Goal: Information Seeking & Learning: Learn about a topic

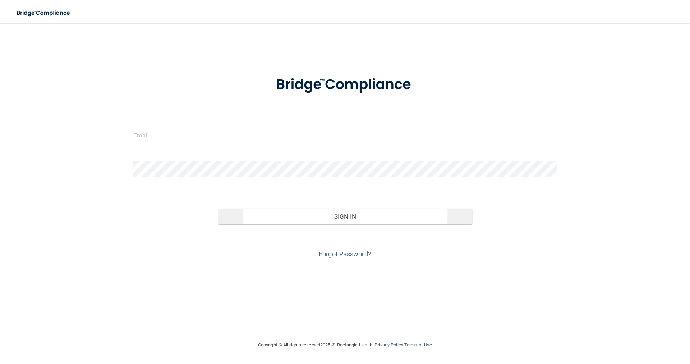
type input "[PERSON_NAME][EMAIL_ADDRESS][DOMAIN_NAME]"
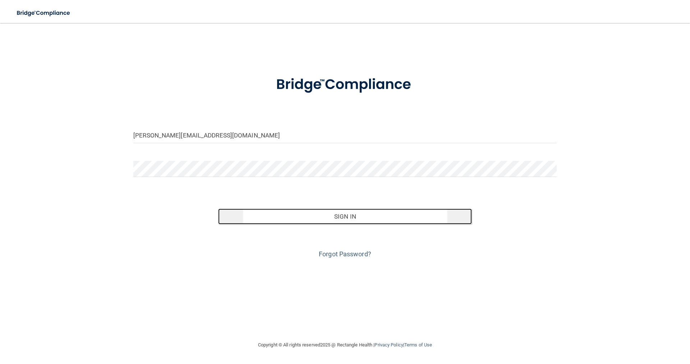
click at [300, 218] on button "Sign In" at bounding box center [345, 217] width 254 height 16
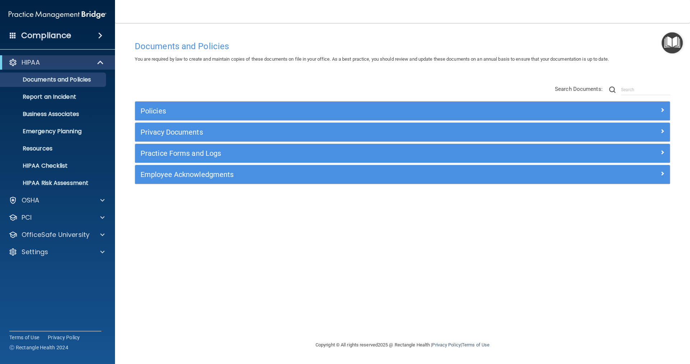
click at [674, 44] on img "Open Resource Center" at bounding box center [672, 42] width 21 height 21
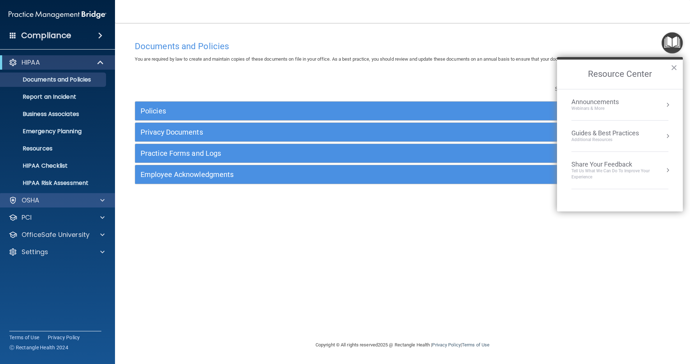
click at [74, 196] on div "OSHA" at bounding box center [57, 200] width 115 height 14
click at [104, 233] on span at bounding box center [102, 235] width 4 height 9
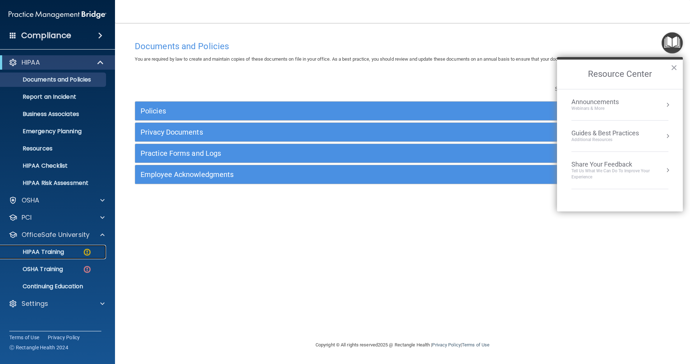
click at [61, 249] on p "HIPAA Training" at bounding box center [34, 252] width 59 height 7
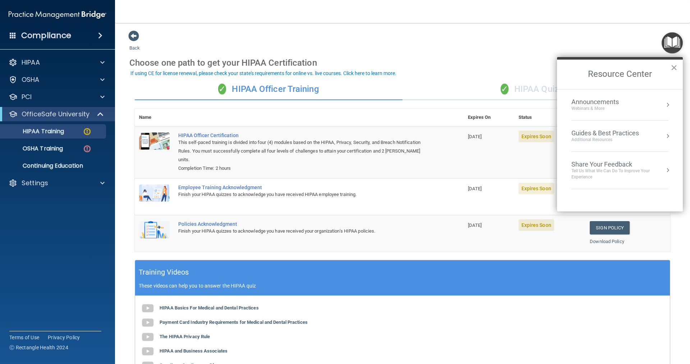
click at [675, 69] on button "×" at bounding box center [674, 68] width 7 height 12
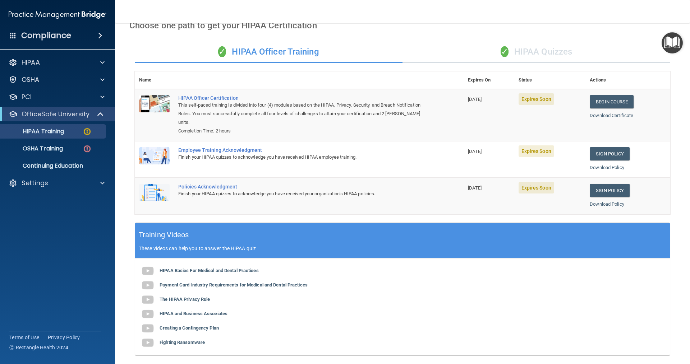
scroll to position [36, 0]
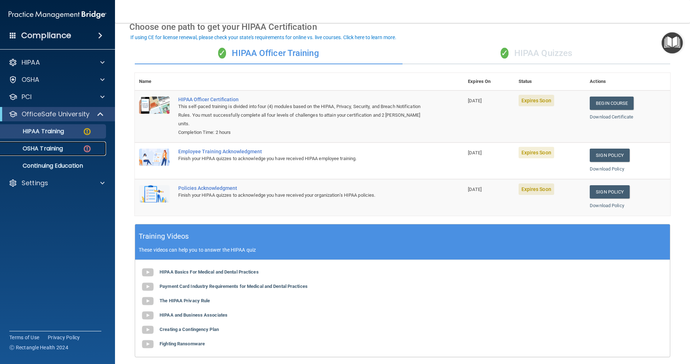
click at [54, 150] on p "OSHA Training" at bounding box center [34, 148] width 58 height 7
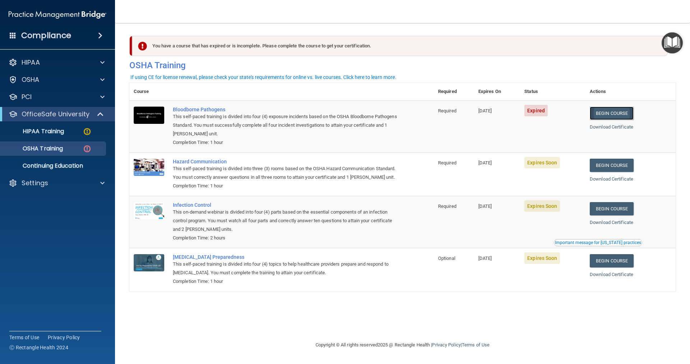
click at [623, 113] on link "Begin Course" at bounding box center [612, 113] width 44 height 13
click at [630, 113] on link "Begin Course" at bounding box center [612, 113] width 44 height 13
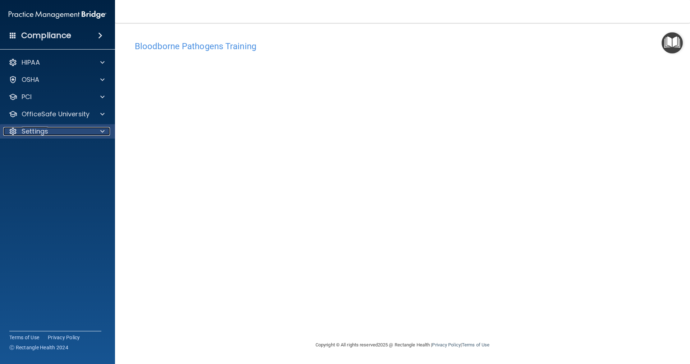
click at [50, 128] on div "Settings" at bounding box center [47, 131] width 89 height 9
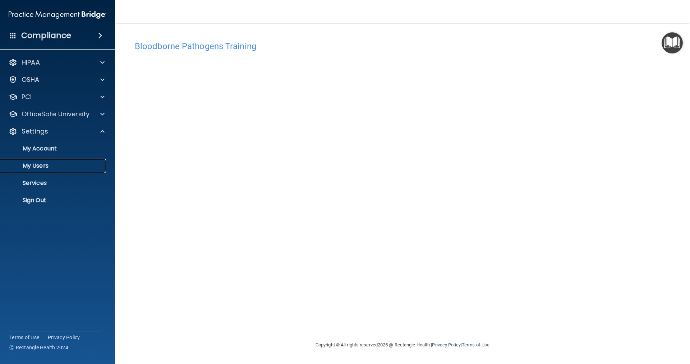
click at [36, 166] on p "My Users" at bounding box center [54, 165] width 98 height 7
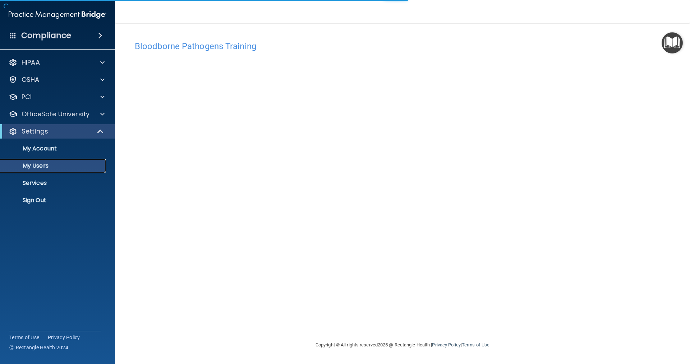
select select "20"
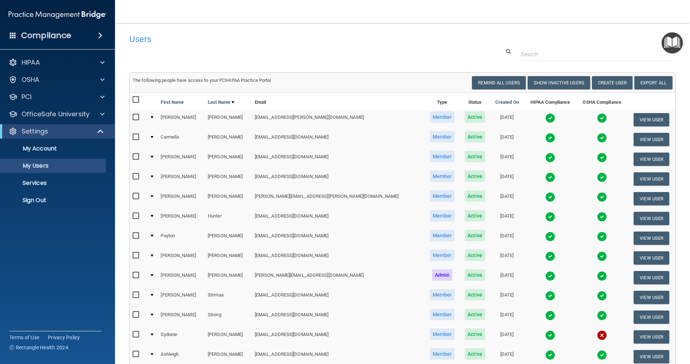
click at [676, 39] on img "Open Resource Center" at bounding box center [672, 42] width 21 height 21
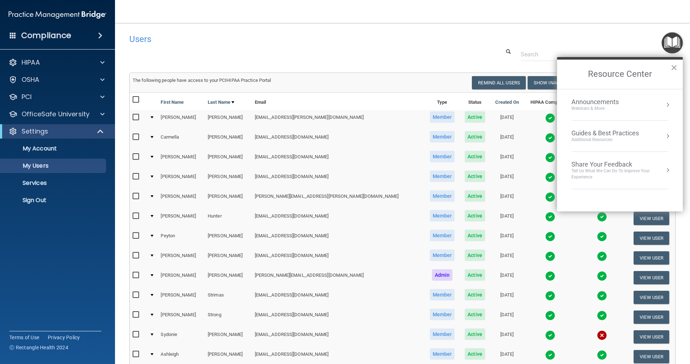
click at [634, 108] on div "Announcements Webinars & More" at bounding box center [609, 105] width 76 height 14
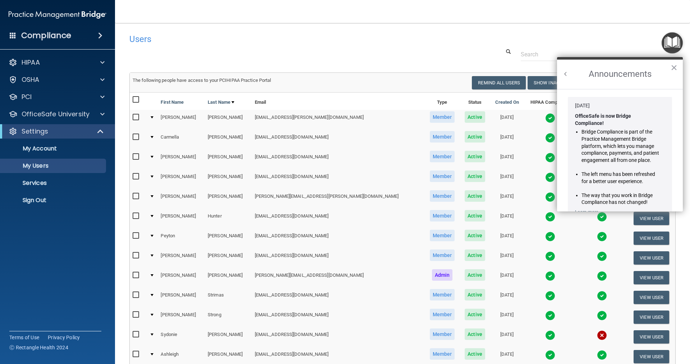
click at [678, 66] on h2 "Announcements" at bounding box center [620, 74] width 126 height 29
click at [674, 67] on button "×" at bounding box center [674, 68] width 7 height 12
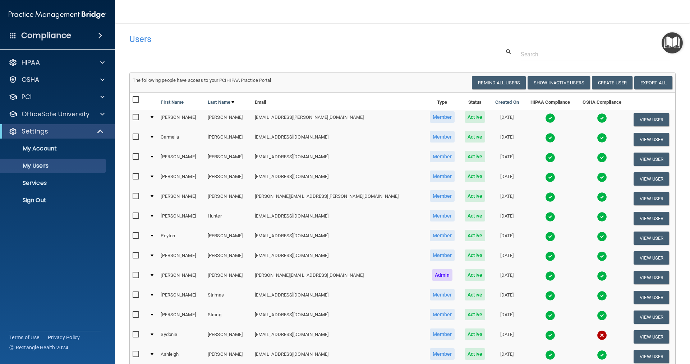
click at [669, 44] on img "Open Resource Center" at bounding box center [672, 42] width 21 height 21
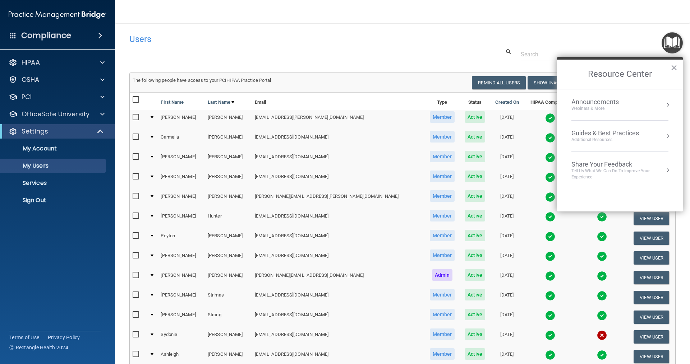
click at [623, 132] on div "Guides & Best Practices" at bounding box center [605, 133] width 68 height 8
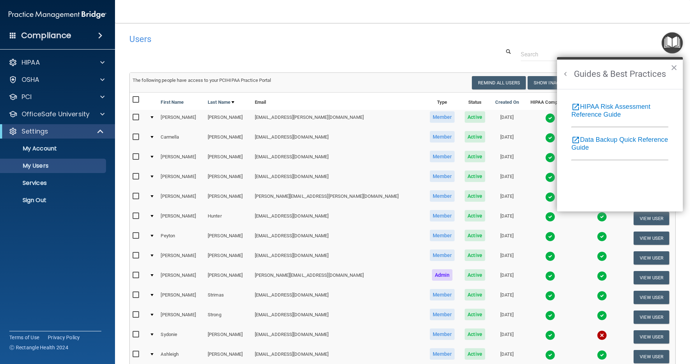
click at [670, 36] on img "Open Resource Center" at bounding box center [672, 42] width 21 height 21
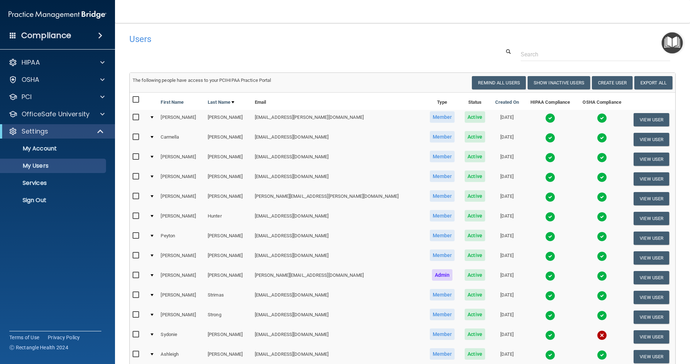
click at [672, 42] on img "Open Resource Center" at bounding box center [672, 42] width 21 height 21
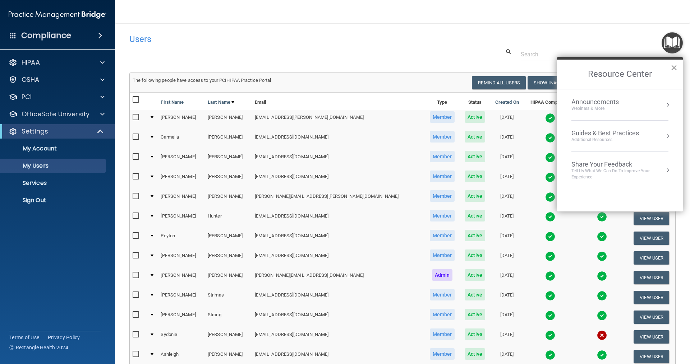
click at [672, 66] on button "×" at bounding box center [674, 68] width 7 height 12
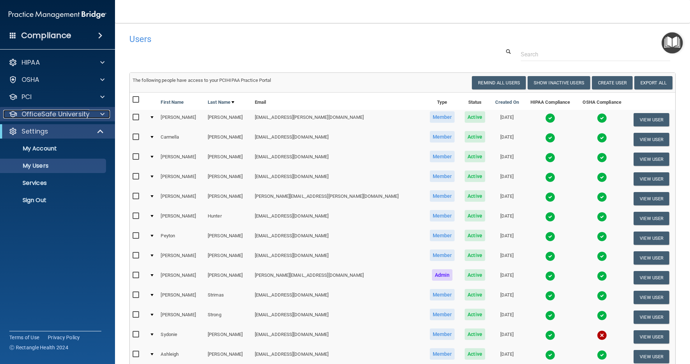
click at [66, 114] on p "OfficeSafe University" at bounding box center [56, 114] width 68 height 9
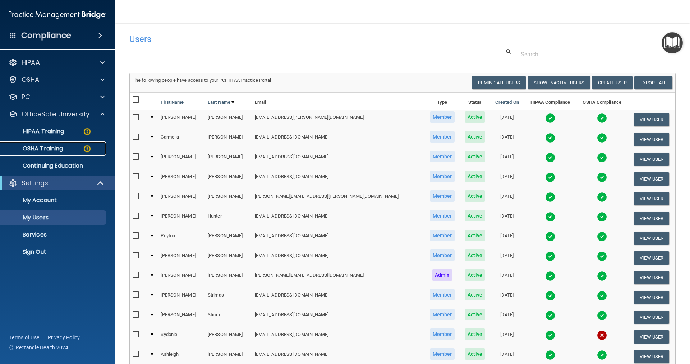
click at [47, 150] on p "OSHA Training" at bounding box center [34, 148] width 58 height 7
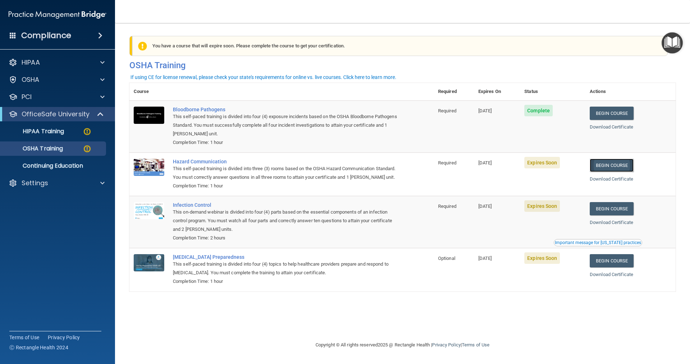
click at [622, 165] on link "Begin Course" at bounding box center [612, 165] width 44 height 13
